Goal: Information Seeking & Learning: Learn about a topic

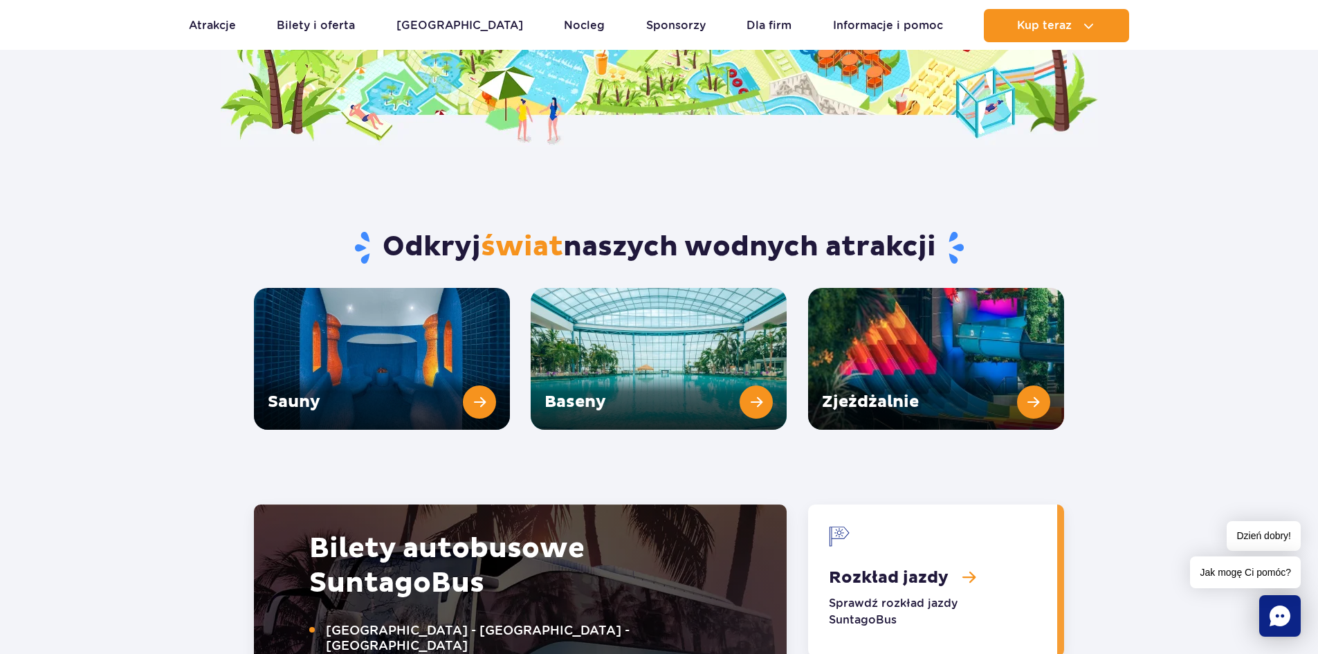
scroll to position [1799, 0]
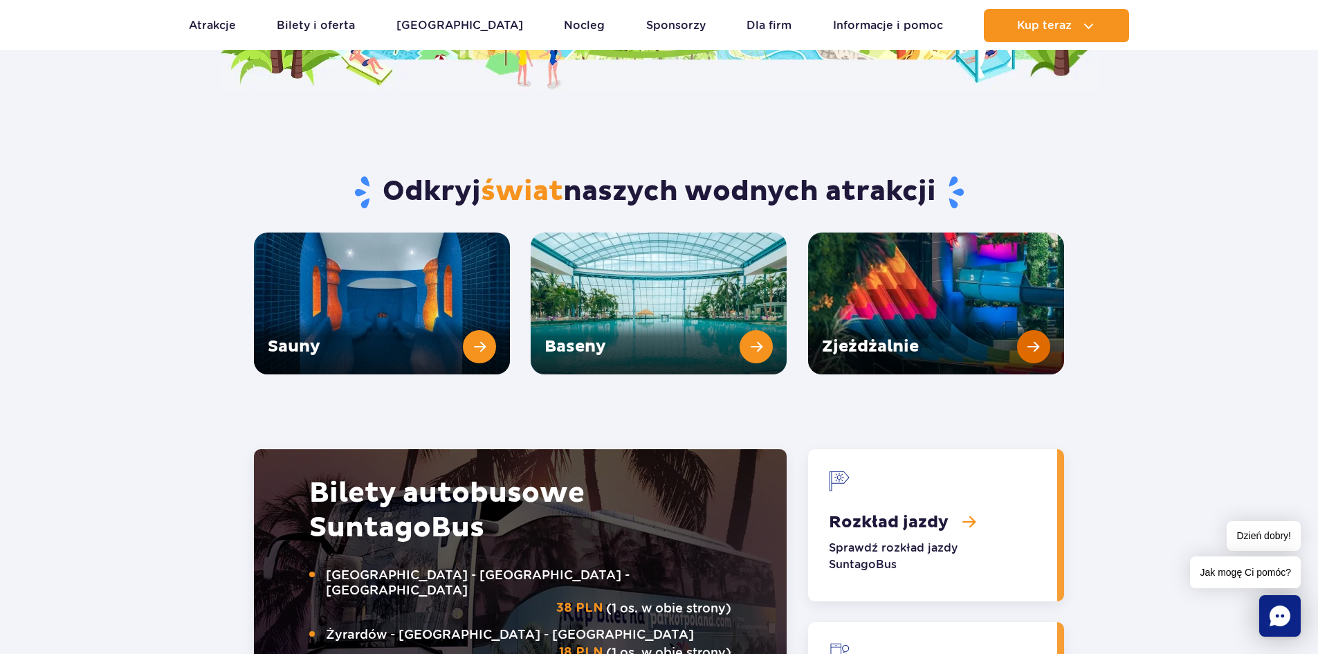
click at [959, 291] on link "Zjeżdżalnie" at bounding box center [936, 304] width 256 height 142
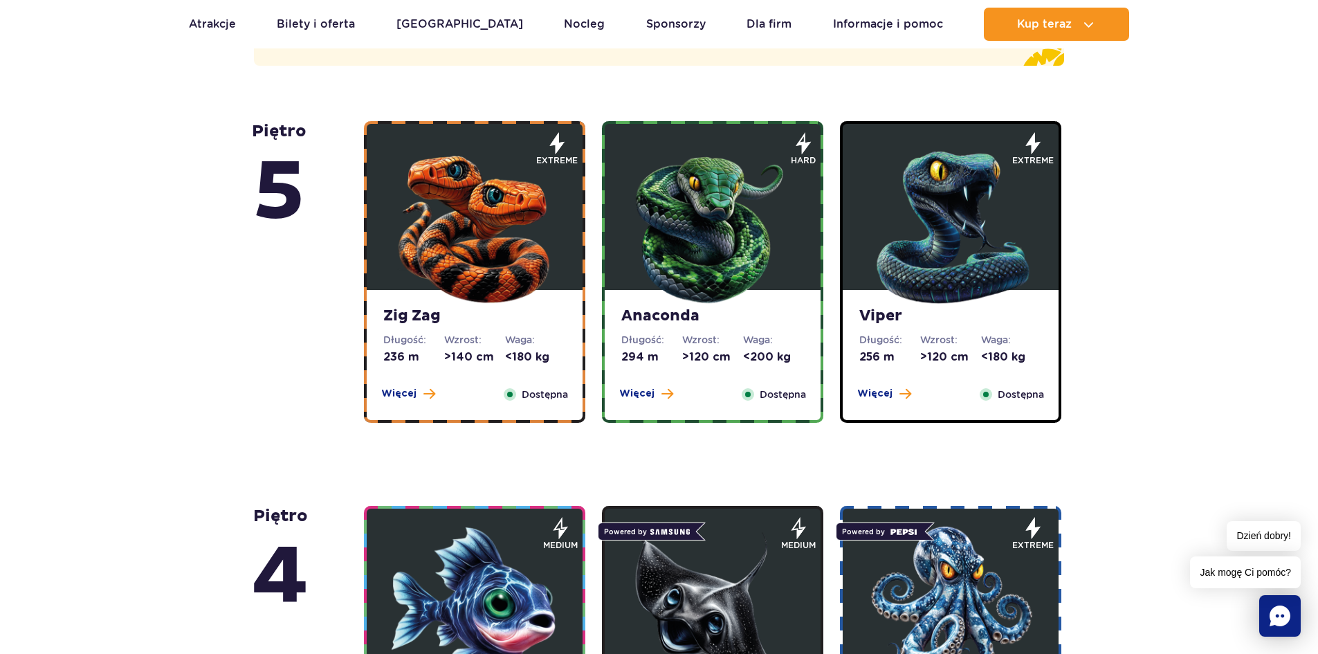
scroll to position [900, 0]
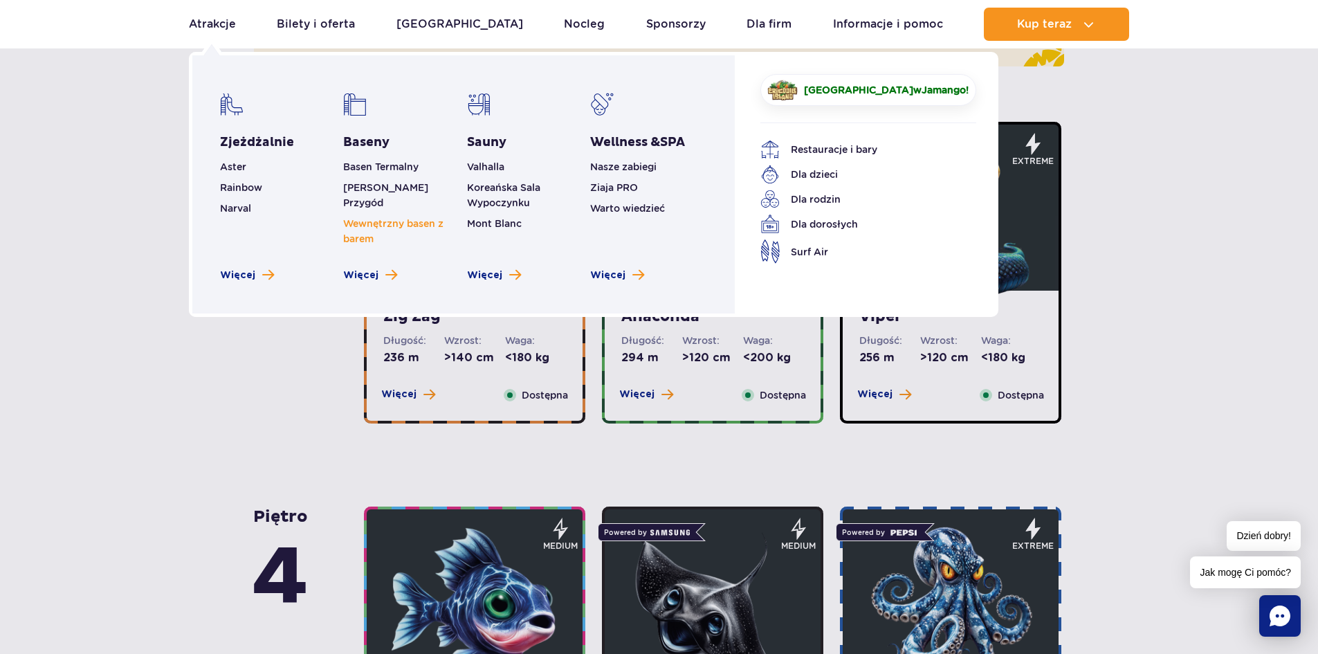
click at [363, 218] on link "Wewnętrzny basen z barem" at bounding box center [393, 231] width 100 height 26
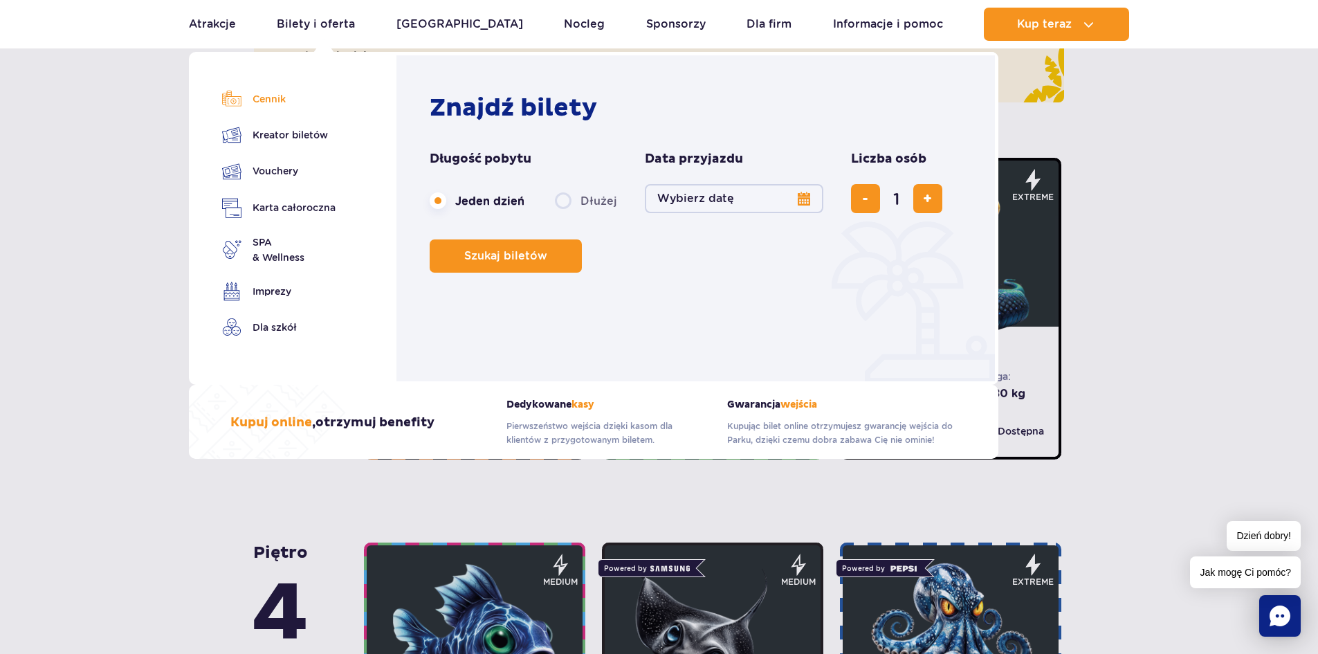
scroll to position [830, 0]
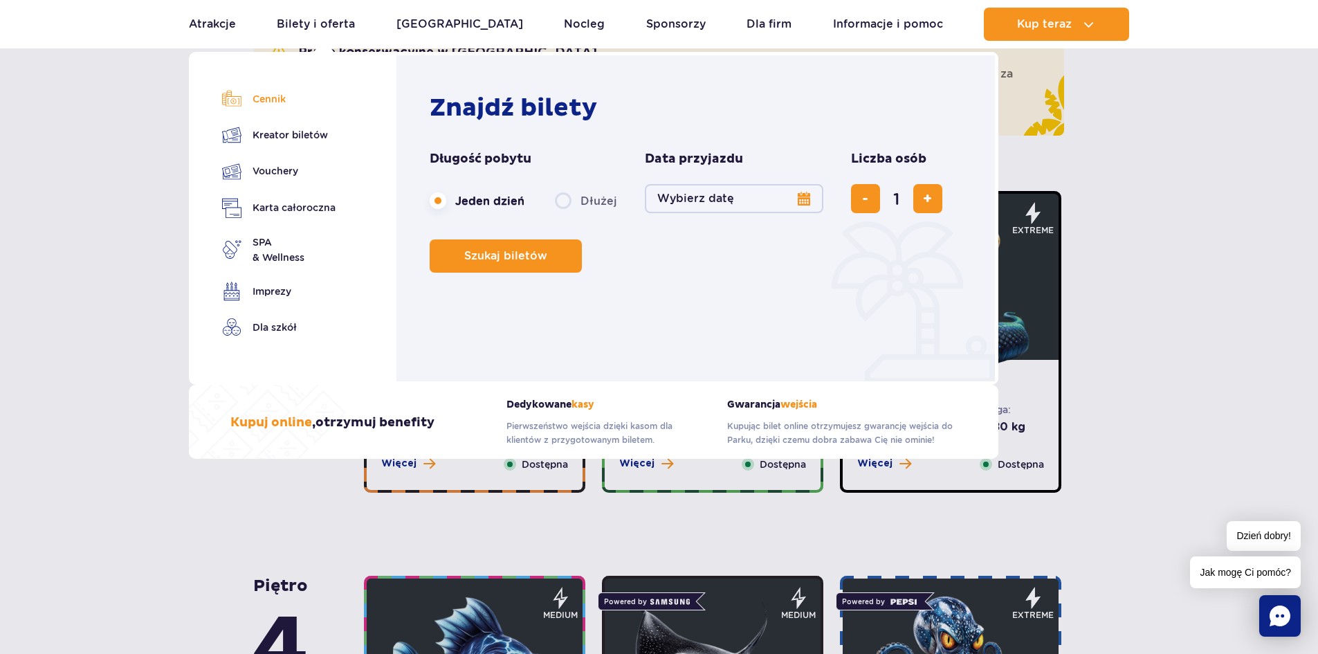
click at [263, 102] on link "Cennik" at bounding box center [278, 98] width 113 height 19
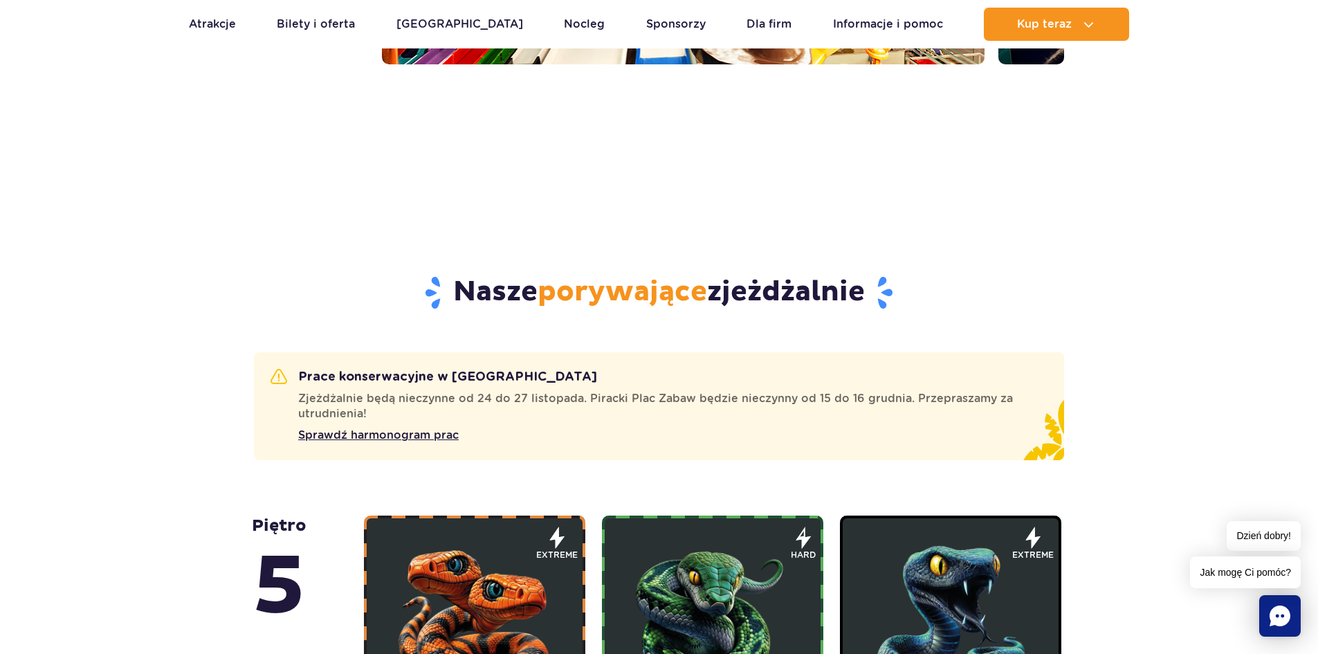
scroll to position [484, 0]
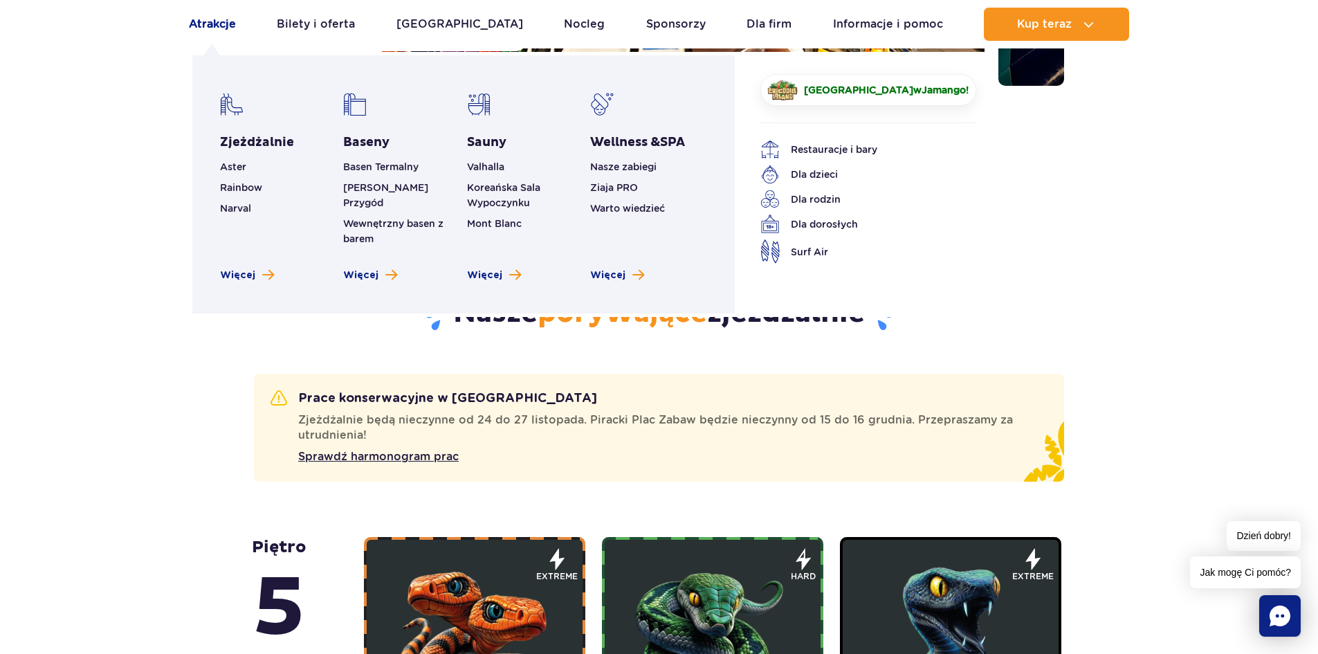
click at [221, 21] on link "Atrakcje" at bounding box center [212, 24] width 47 height 33
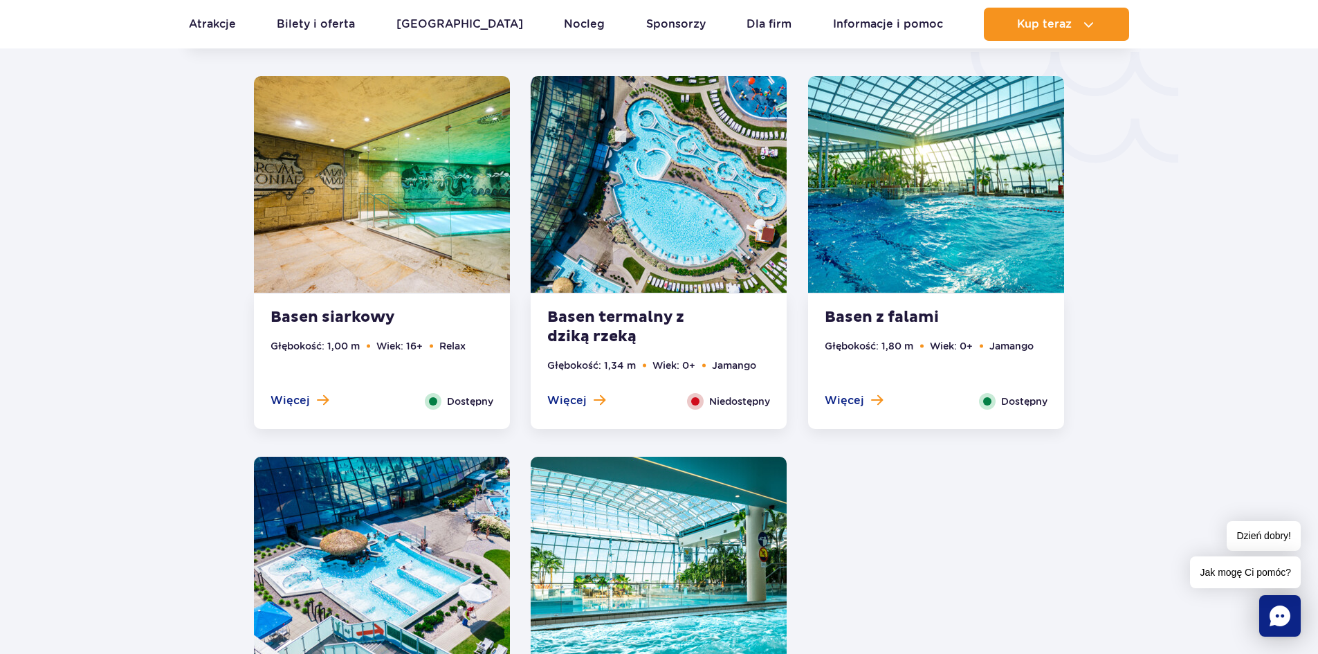
scroll to position [2462, 0]
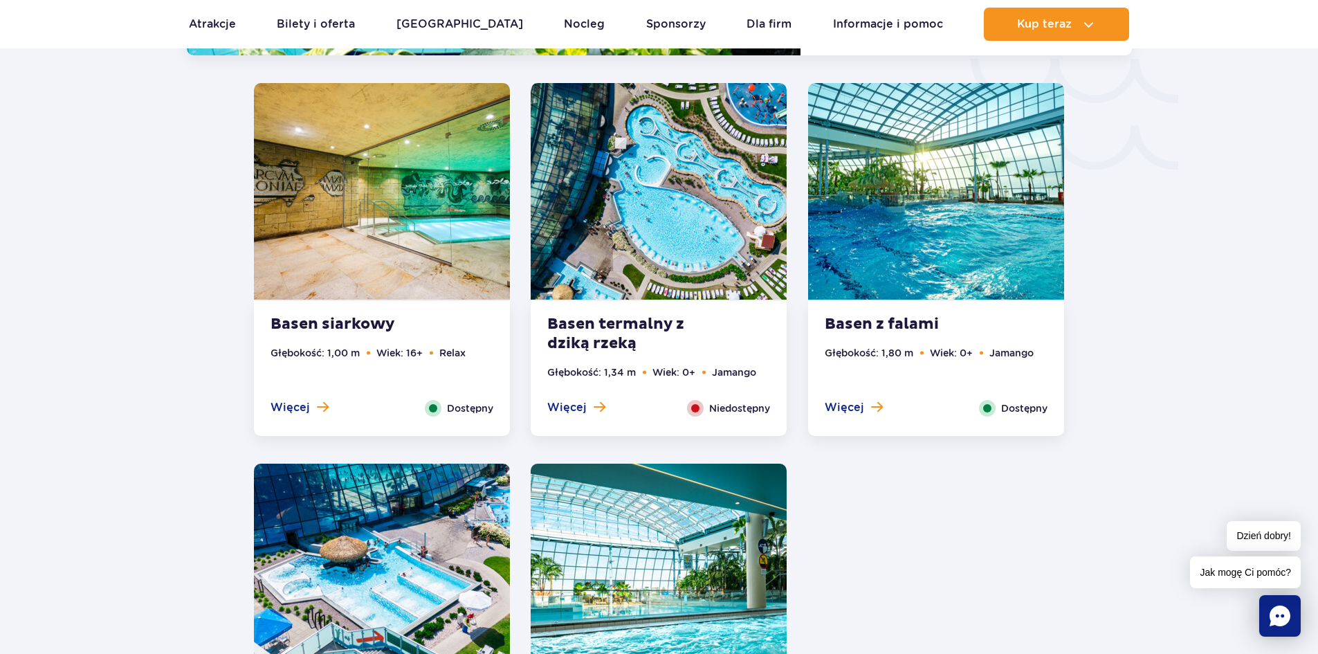
click at [704, 417] on div "Basen termalny z dziką rzeką Głębokość: 1,34 m Wiek: 0+ Jamango Więcej Zamknij …" at bounding box center [659, 368] width 256 height 135
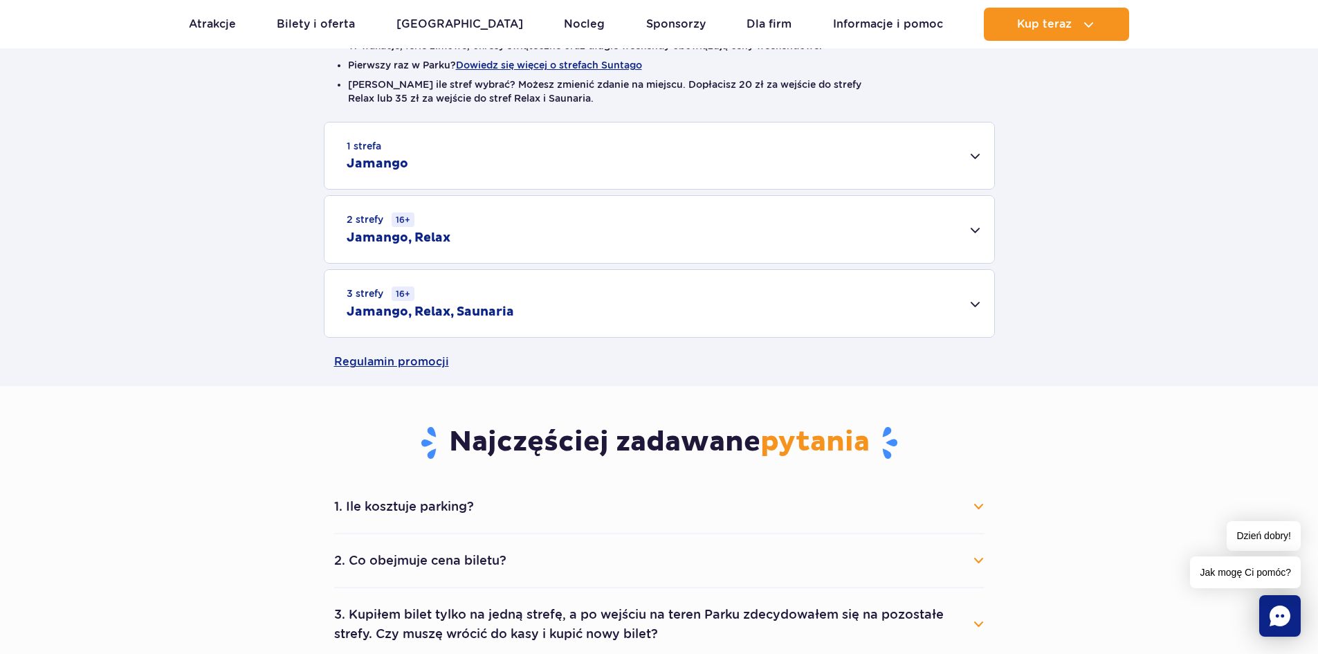
scroll to position [415, 0]
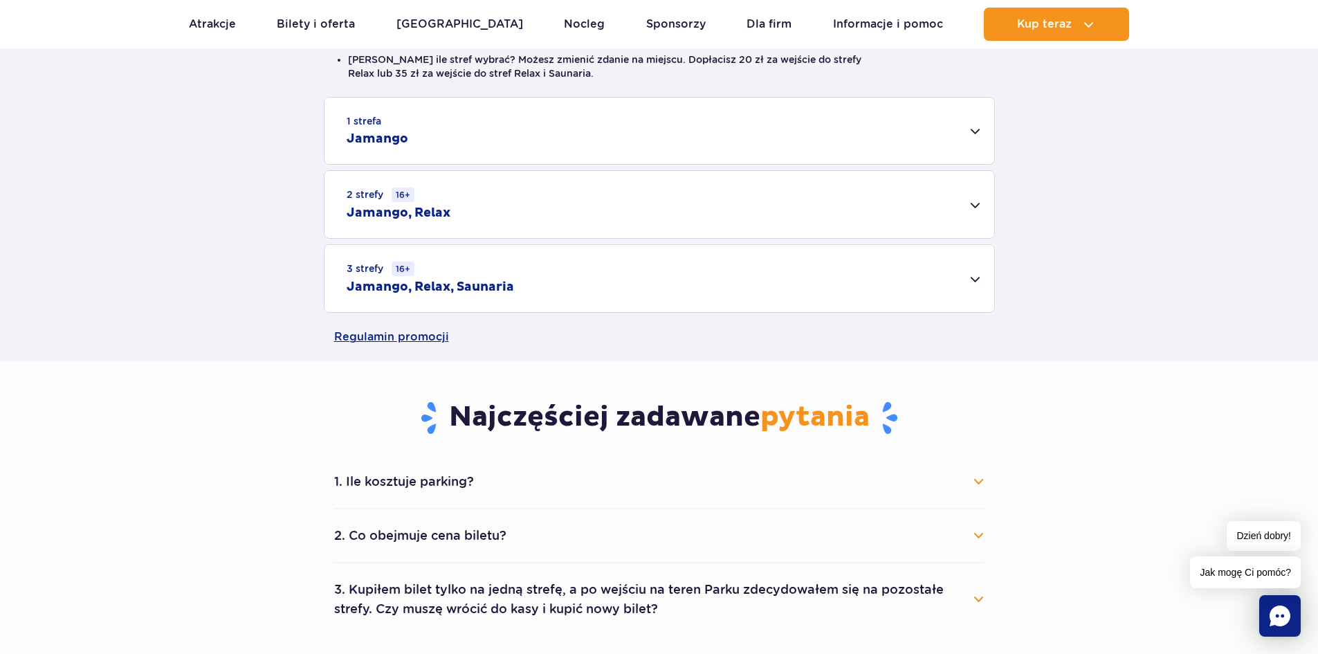
click at [540, 266] on div "3 strefy 16+ Jamango, Relax, Saunaria" at bounding box center [660, 278] width 670 height 67
